Goal: Task Accomplishment & Management: Complete application form

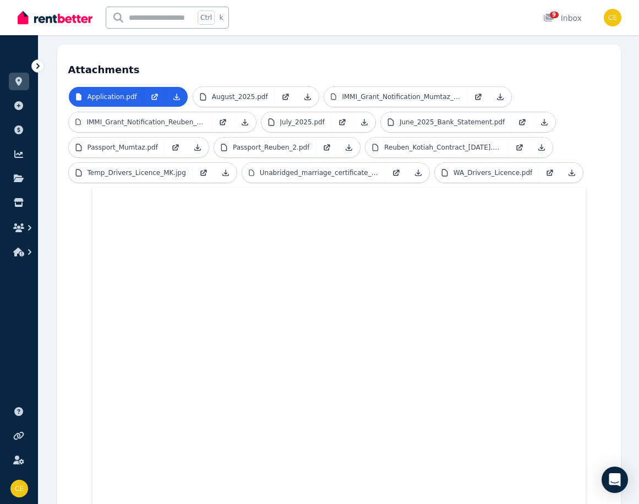
scroll to position [274, 0]
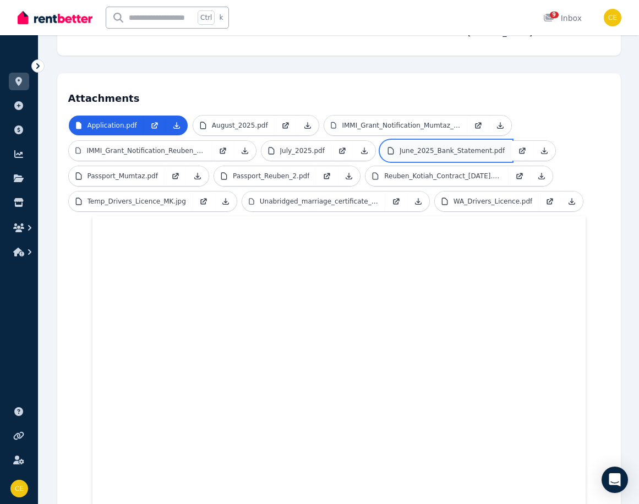
click at [406, 146] on p "June_2025_Bank_Statement.pdf" at bounding box center [452, 150] width 105 height 9
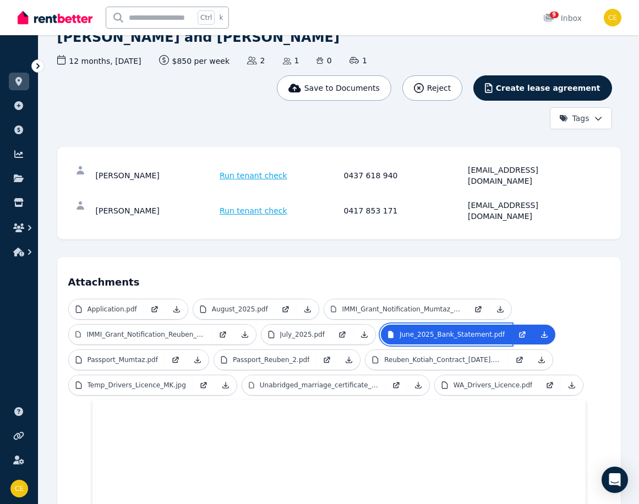
scroll to position [109, 0]
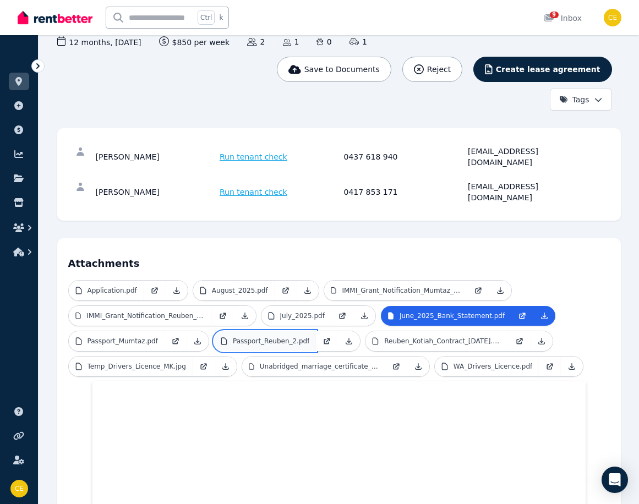
click at [260, 337] on p "Passport_Reuben_2.pdf" at bounding box center [271, 341] width 76 height 9
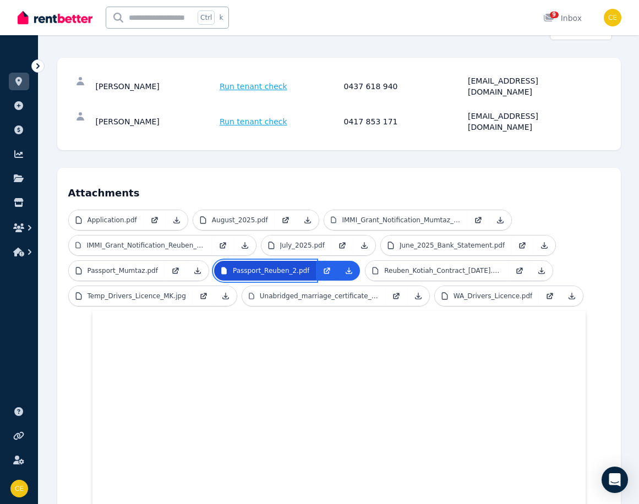
scroll to position [164, 0]
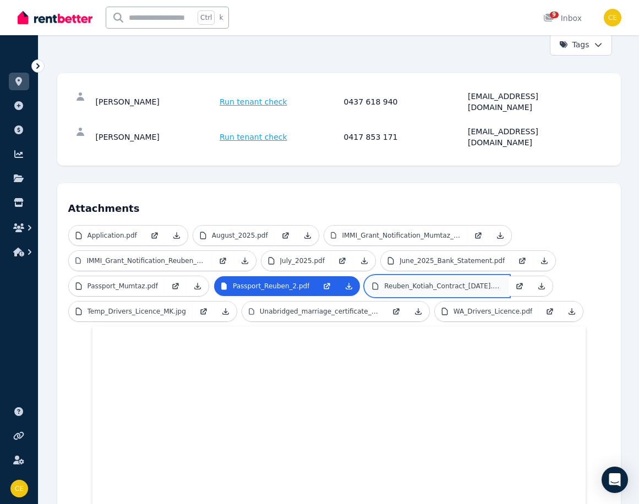
click at [396, 282] on p "Reuben_Kotiah_Contract_[DATE].pdf" at bounding box center [443, 286] width 118 height 9
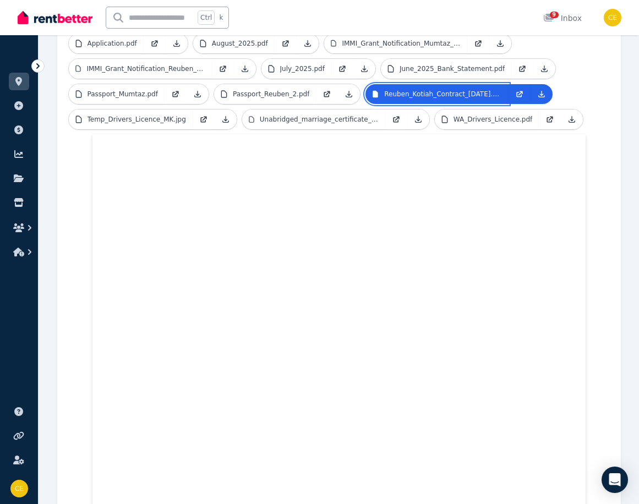
scroll to position [329, 0]
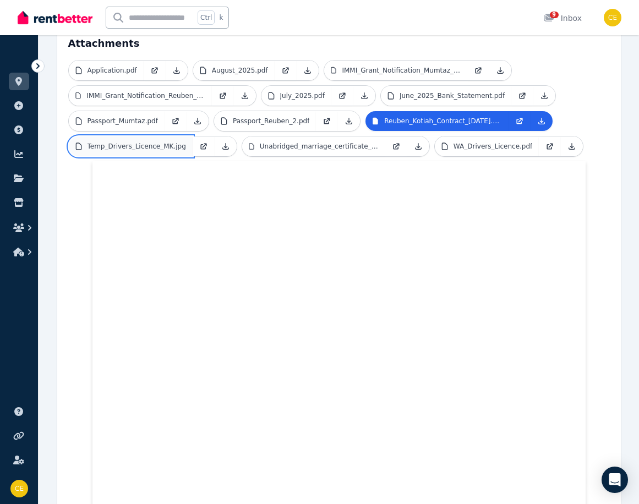
click at [163, 142] on p "Temp_Drivers_Licence_MK.jpg" at bounding box center [137, 146] width 99 height 9
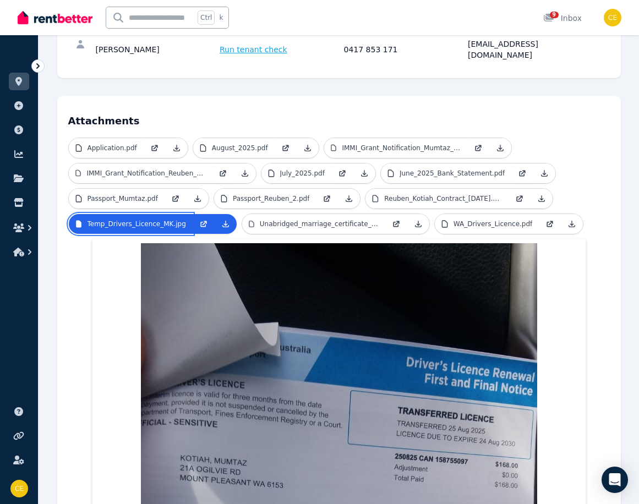
scroll to position [140, 0]
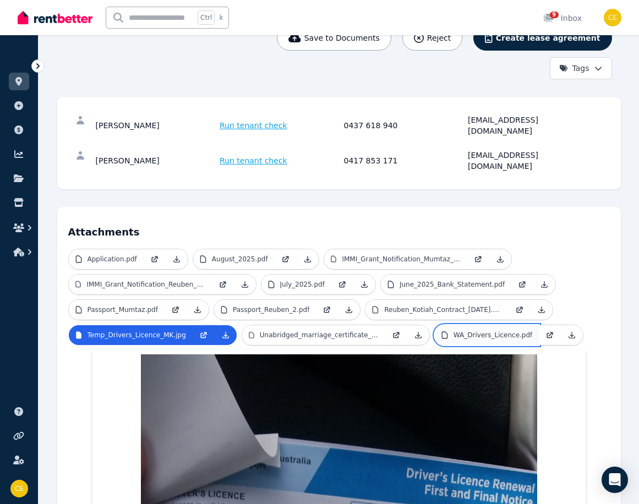
click at [469, 331] on p "WA_Drivers_Licence.pdf" at bounding box center [492, 335] width 79 height 9
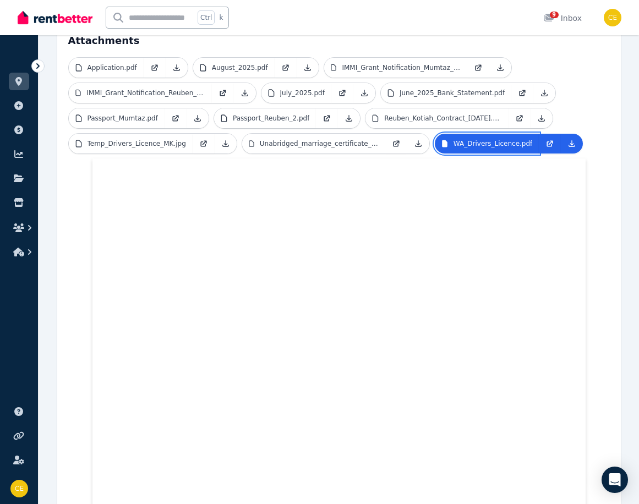
scroll to position [305, 0]
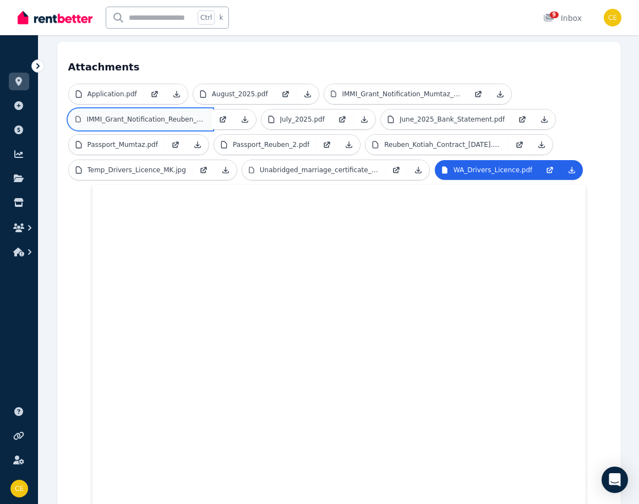
click at [187, 115] on p "IMMI_Grant_Notification_Reuben_1.pdf" at bounding box center [145, 119] width 118 height 9
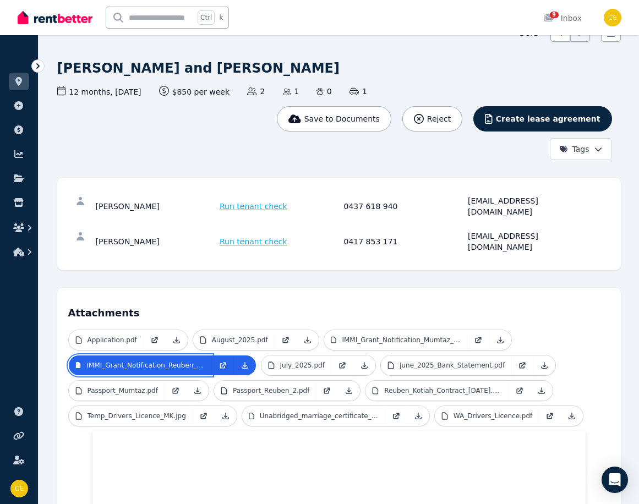
scroll to position [85, 0]
